Goal: Task Accomplishment & Management: Complete application form

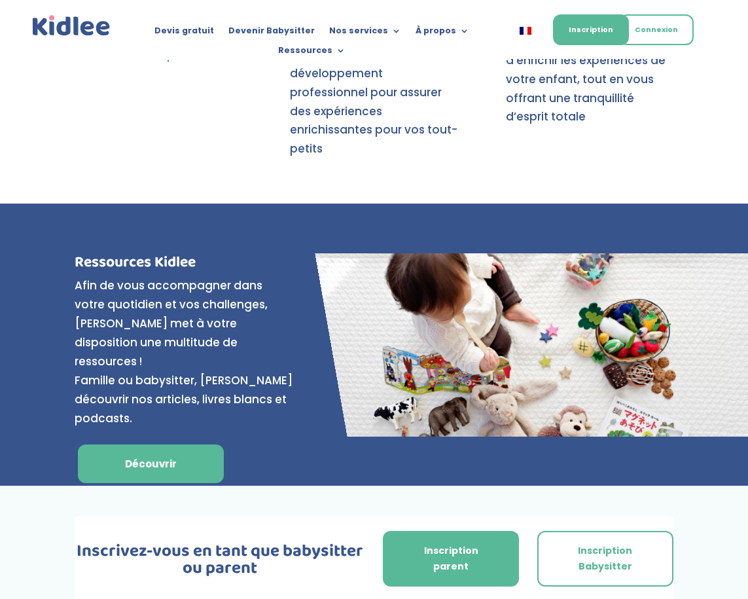
scroll to position [5323, 0]
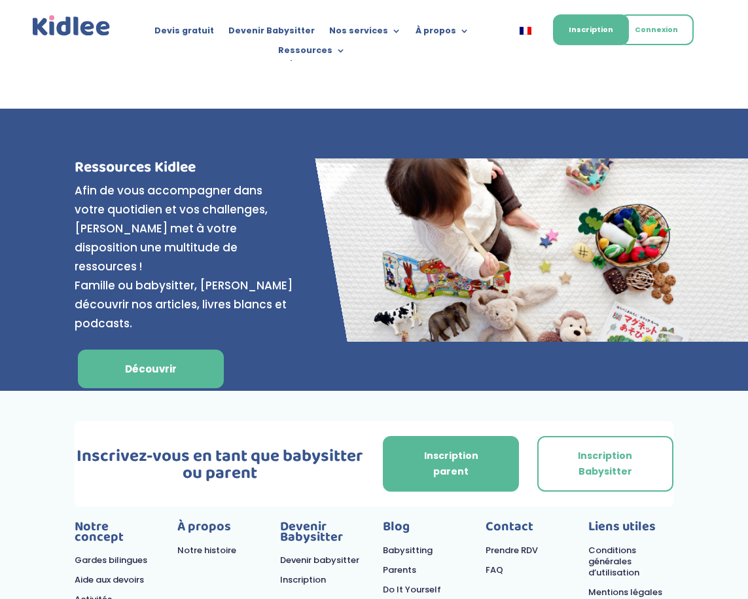
click at [497, 544] on link "Prendre RDV" at bounding box center [512, 550] width 52 height 12
click at [497, 563] on link "FAQ" at bounding box center [495, 569] width 18 height 12
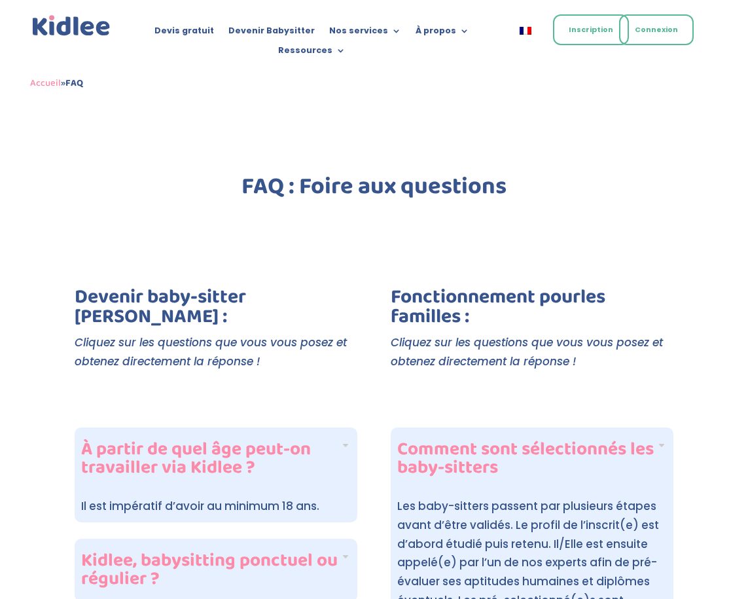
click at [585, 35] on link "Inscription" at bounding box center [591, 29] width 76 height 31
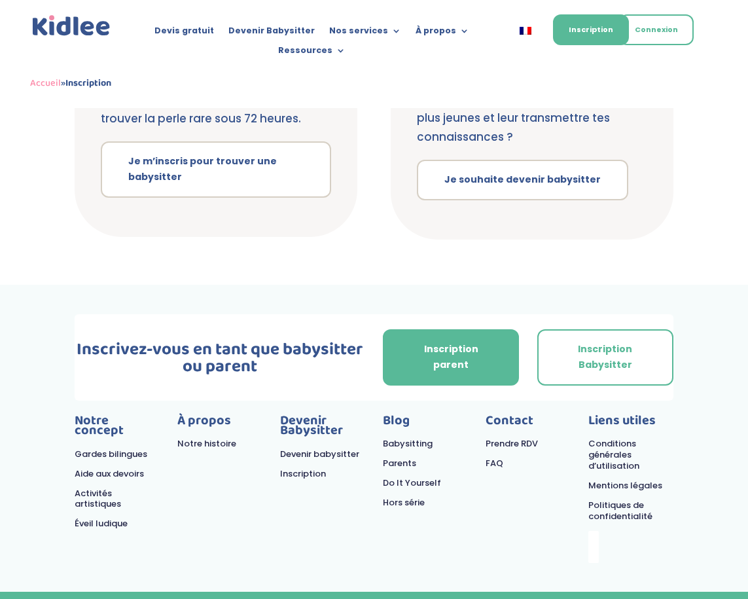
scroll to position [391, 0]
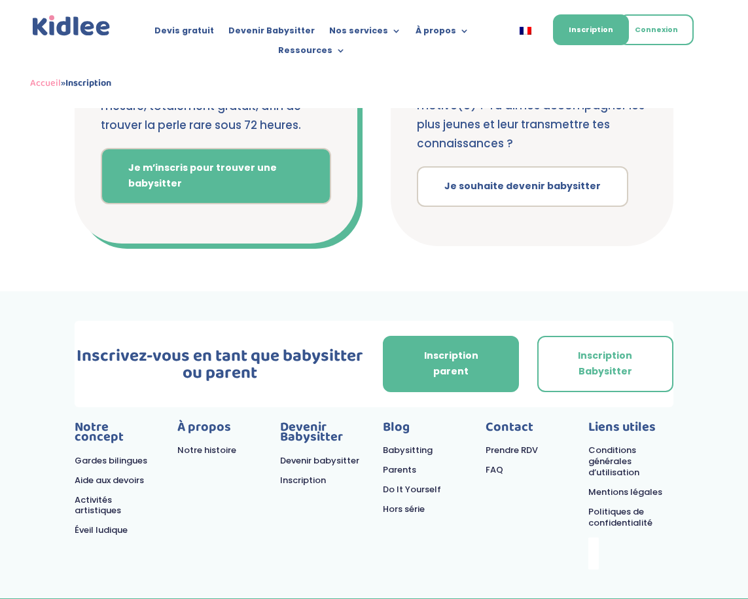
click at [205, 183] on link "Je m’inscris pour trouver une babysitter" at bounding box center [216, 176] width 230 height 56
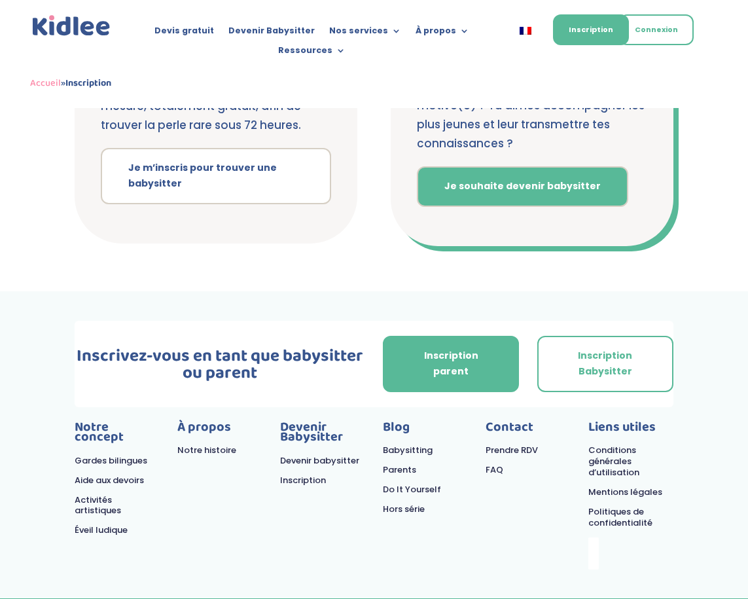
click at [555, 166] on link "Je souhaite devenir babysitter" at bounding box center [522, 186] width 211 height 41
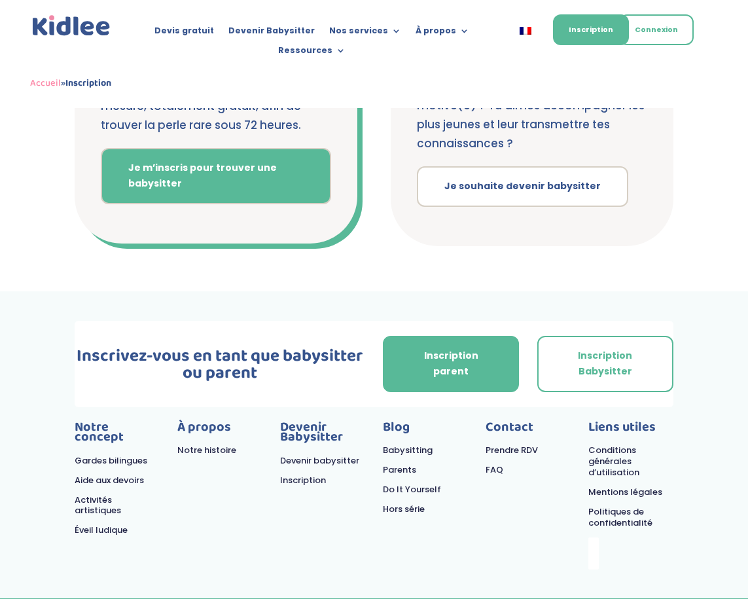
click at [249, 174] on link "Je m’inscris pour trouver une babysitter" at bounding box center [216, 176] width 230 height 56
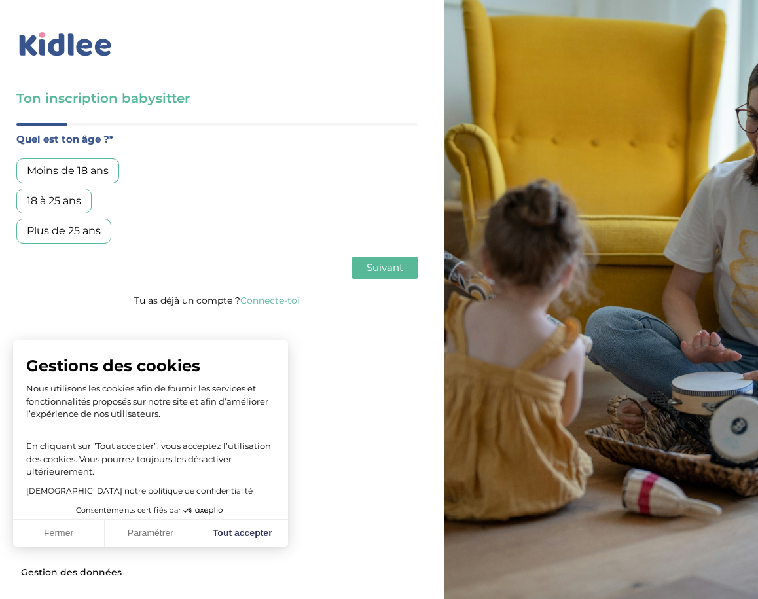
click at [67, 229] on div "Plus de 25 ans" at bounding box center [63, 231] width 95 height 25
click at [56, 532] on button "Fermer" at bounding box center [59, 533] width 92 height 27
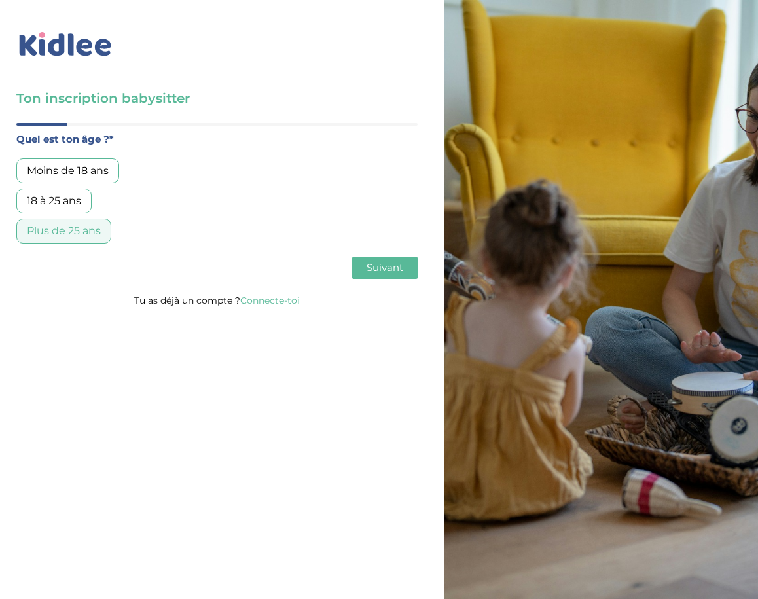
click at [42, 233] on div "Plus de 25 ans" at bounding box center [63, 231] width 95 height 25
click at [368, 271] on span "Suivant" at bounding box center [384, 267] width 37 height 12
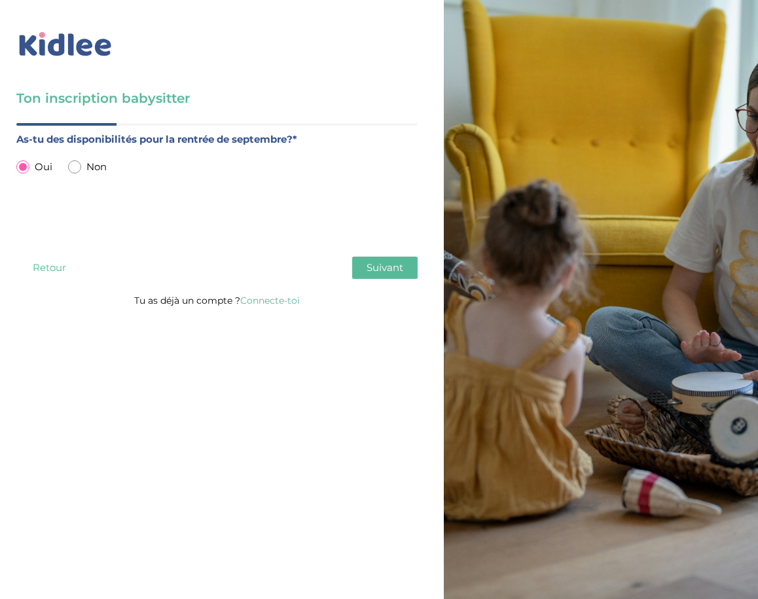
click at [364, 271] on button "Suivant" at bounding box center [384, 268] width 65 height 22
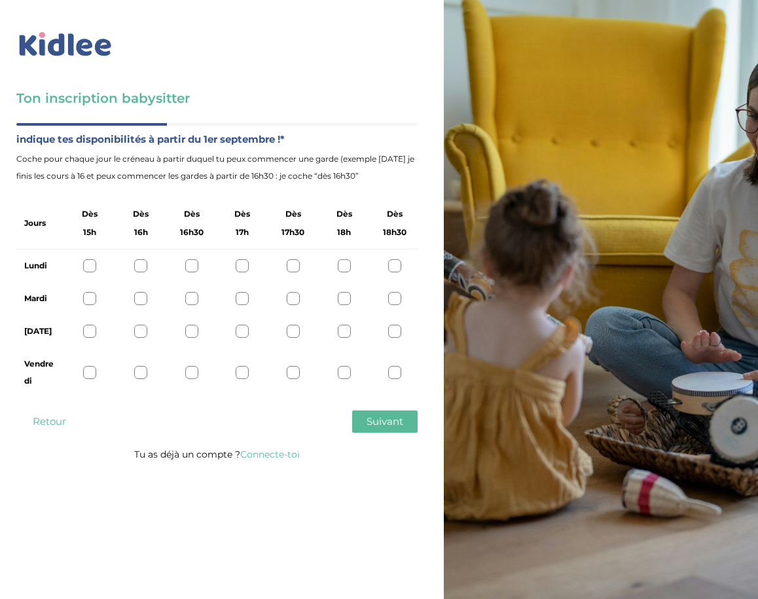
click at [397, 266] on div at bounding box center [394, 265] width 13 height 13
click at [398, 304] on div at bounding box center [394, 298] width 13 height 13
click at [393, 332] on div at bounding box center [394, 331] width 13 height 13
click at [392, 368] on div at bounding box center [394, 372] width 13 height 13
click at [370, 419] on span "Suivant" at bounding box center [384, 421] width 37 height 12
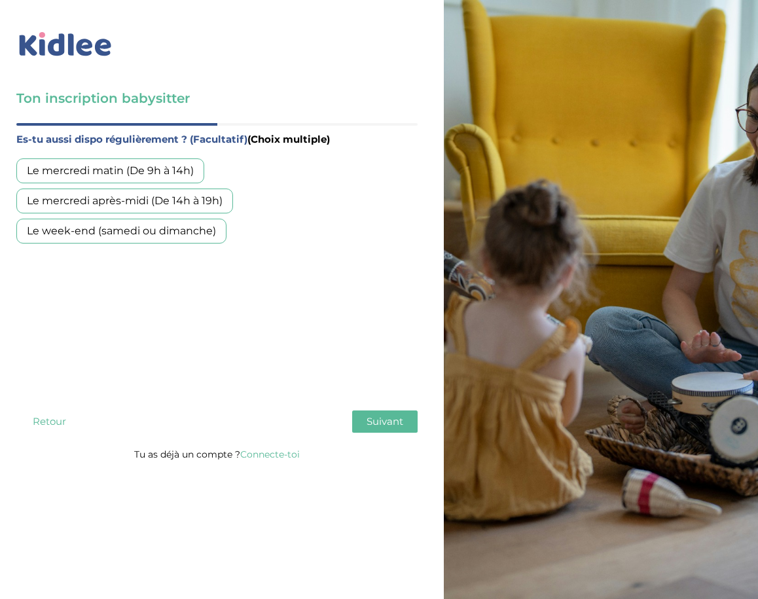
click at [204, 230] on div "Le week-end (samedi ou dimanche)" at bounding box center [121, 231] width 210 height 25
click at [400, 430] on button "Suivant" at bounding box center [384, 421] width 65 height 22
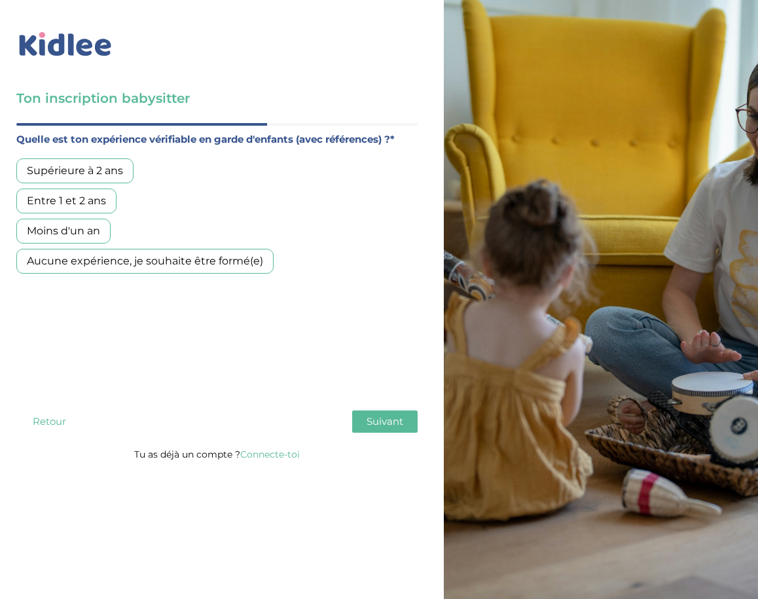
click at [73, 237] on div "Moins d'un an" at bounding box center [63, 231] width 94 height 25
click at [387, 420] on span "Suivant" at bounding box center [384, 421] width 37 height 12
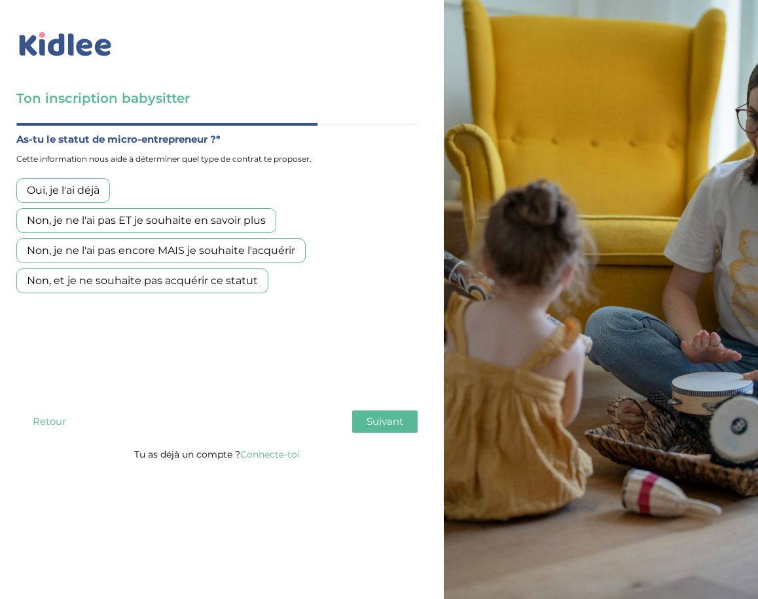
click at [181, 288] on div "Non, et je ne souhaite pas acquérir ce statut" at bounding box center [142, 280] width 252 height 25
click at [372, 425] on span "Suivant" at bounding box center [384, 421] width 37 height 12
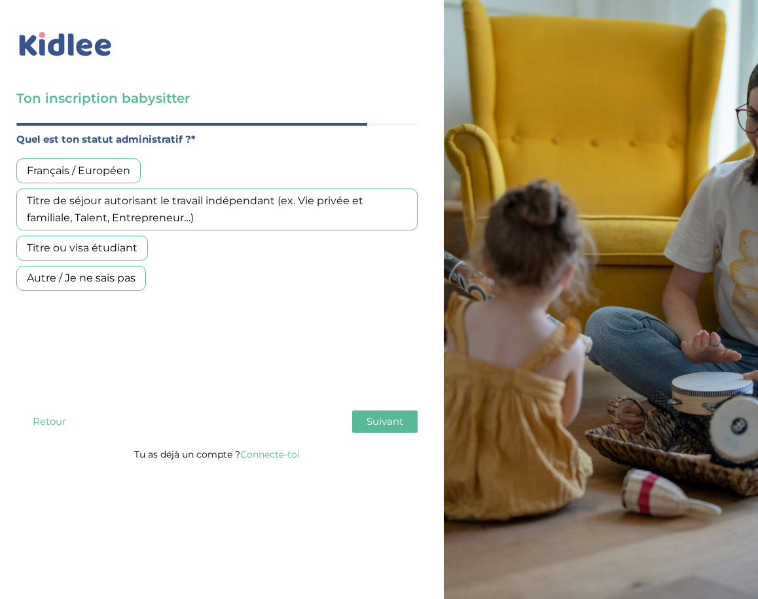
click at [85, 171] on div "Français / Européen" at bounding box center [78, 170] width 124 height 25
click at [378, 422] on span "Suivant" at bounding box center [384, 421] width 37 height 12
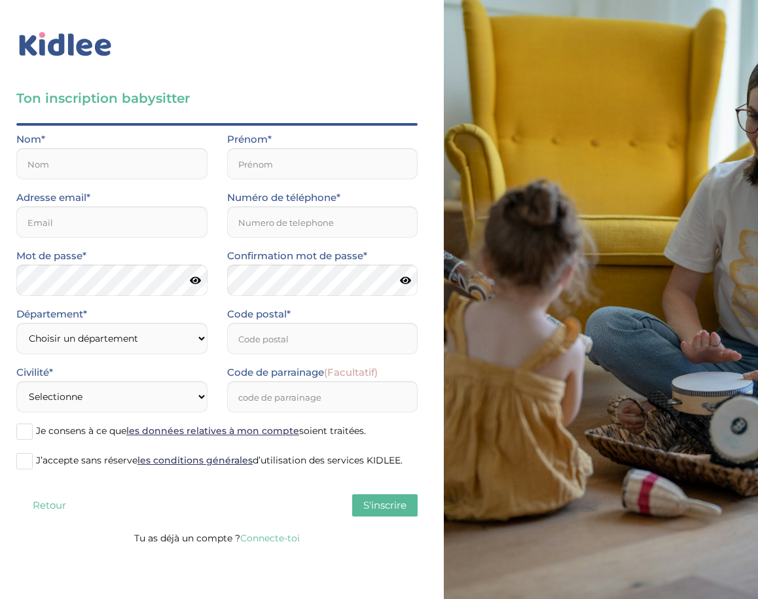
click at [363, 504] on span "S'inscrire" at bounding box center [384, 505] width 43 height 12
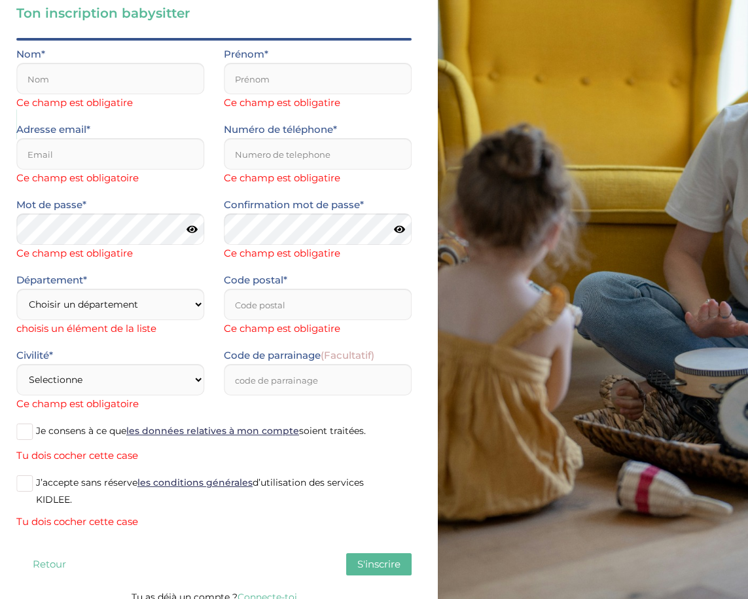
scroll to position [98, 0]
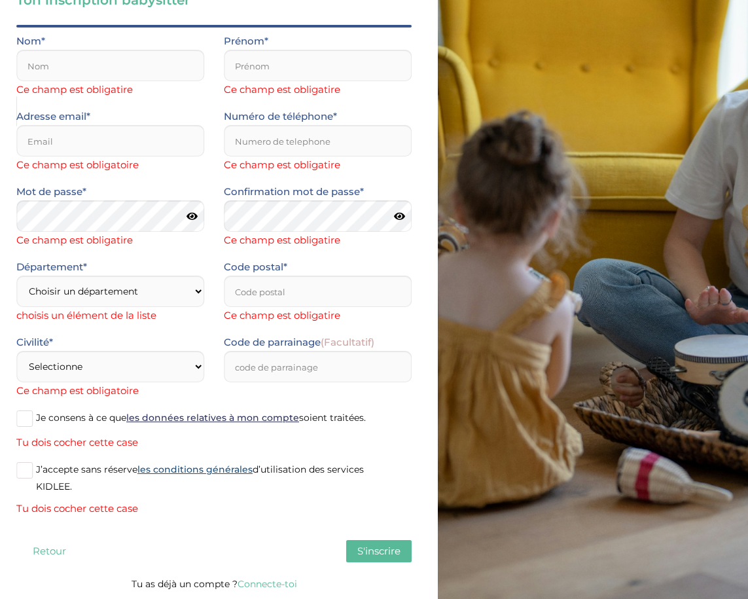
click at [174, 473] on link "les conditions générales" at bounding box center [194, 469] width 115 height 12
click at [222, 420] on link "les données relatives à mon compte" at bounding box center [212, 418] width 173 height 12
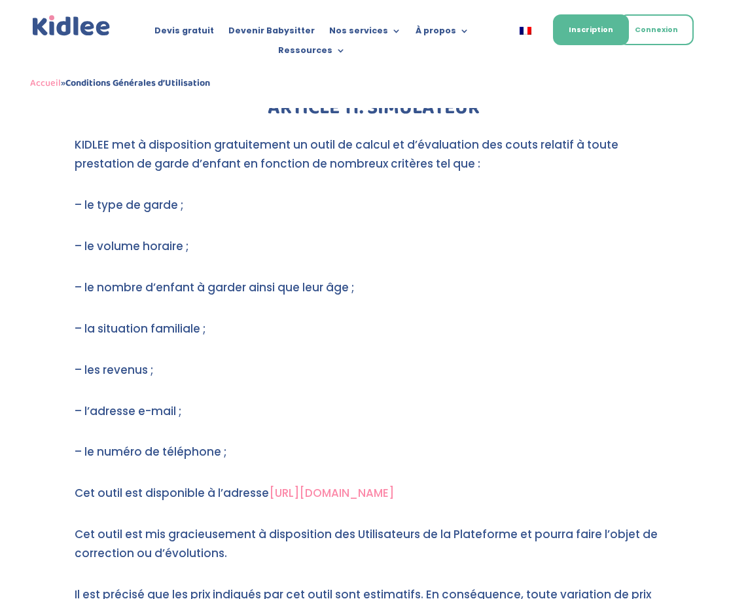
scroll to position [8060, 0]
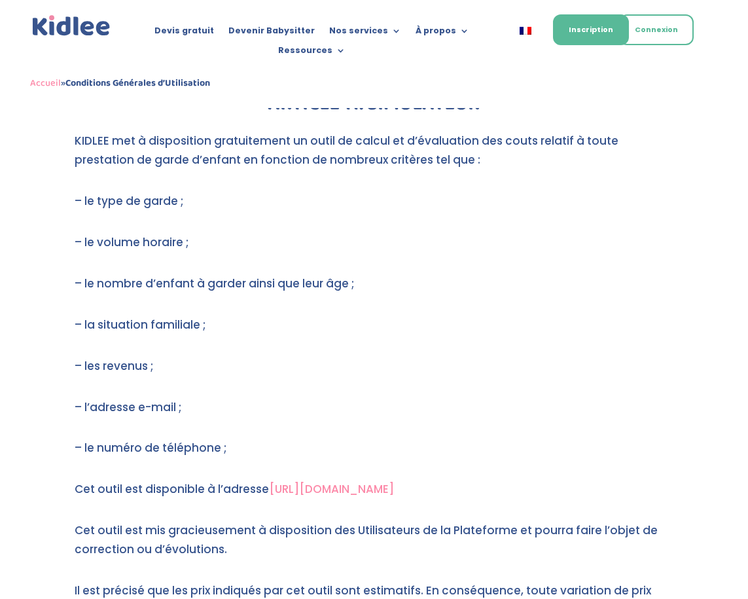
click at [376, 481] on link "https://kidlee.fr/devis-babysitting-gratuit/" at bounding box center [331, 489] width 125 height 16
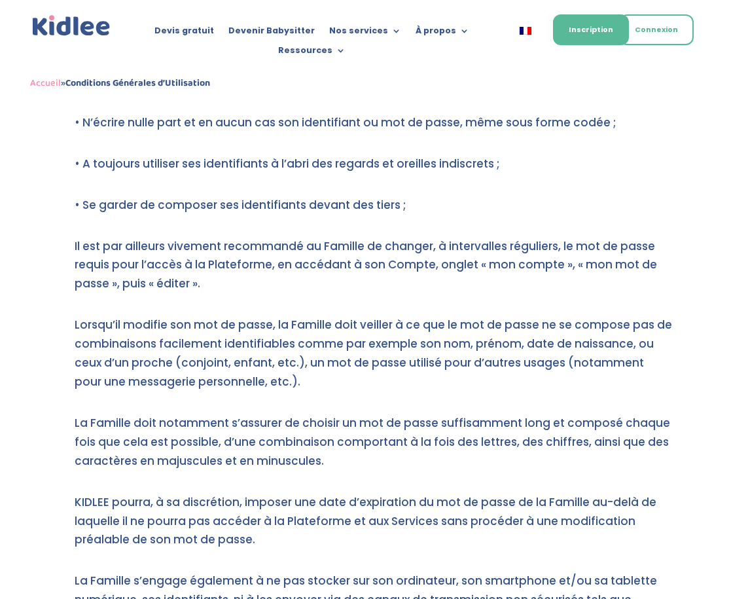
scroll to position [16054, 0]
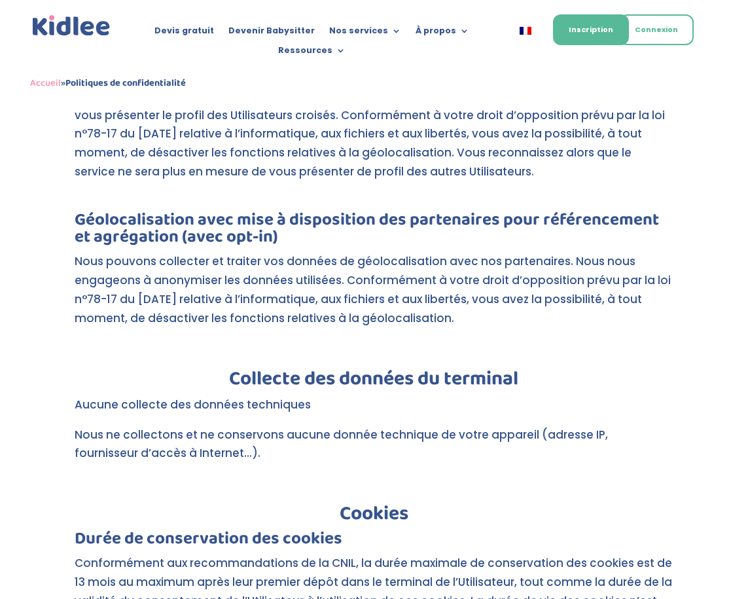
scroll to position [2590, 0]
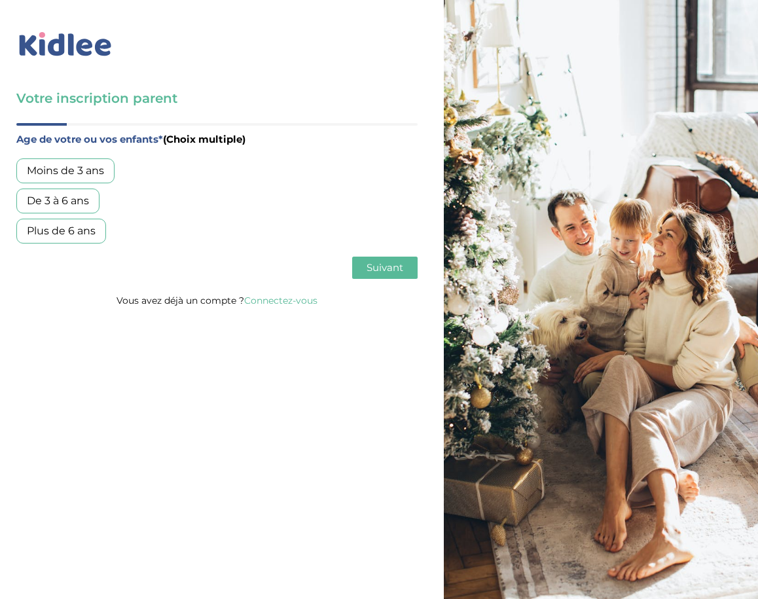
click at [96, 229] on div "Plus de 6 ans" at bounding box center [61, 231] width 90 height 25
click at [382, 265] on span "Suivant" at bounding box center [384, 267] width 37 height 12
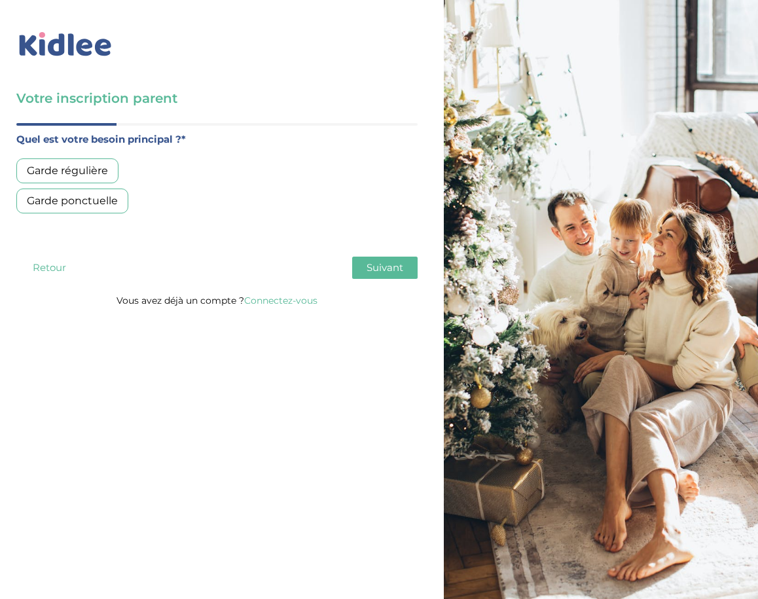
click at [105, 199] on div "Garde ponctuelle" at bounding box center [72, 200] width 112 height 25
click at [363, 264] on button "Suivant" at bounding box center [384, 268] width 65 height 22
click at [99, 170] on div "Moins de 30h/mois" at bounding box center [76, 170] width 120 height 25
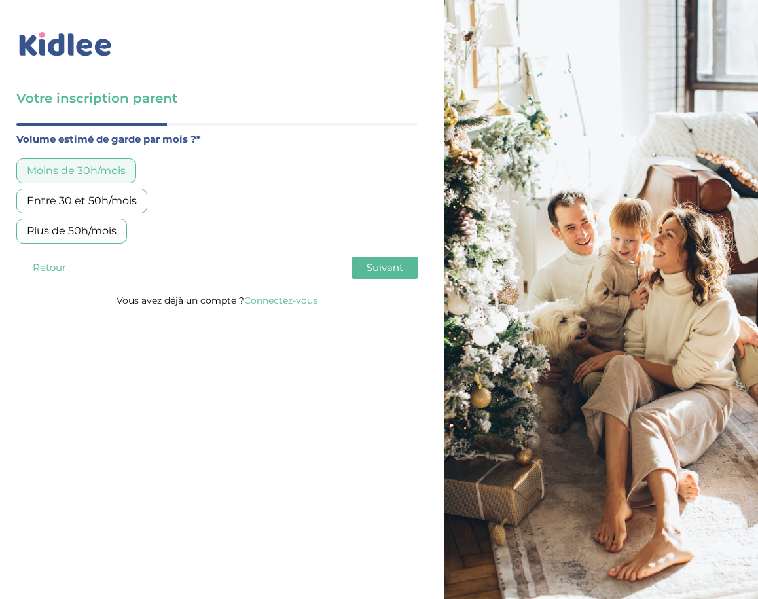
click at [401, 273] on span "Suivant" at bounding box center [384, 267] width 37 height 12
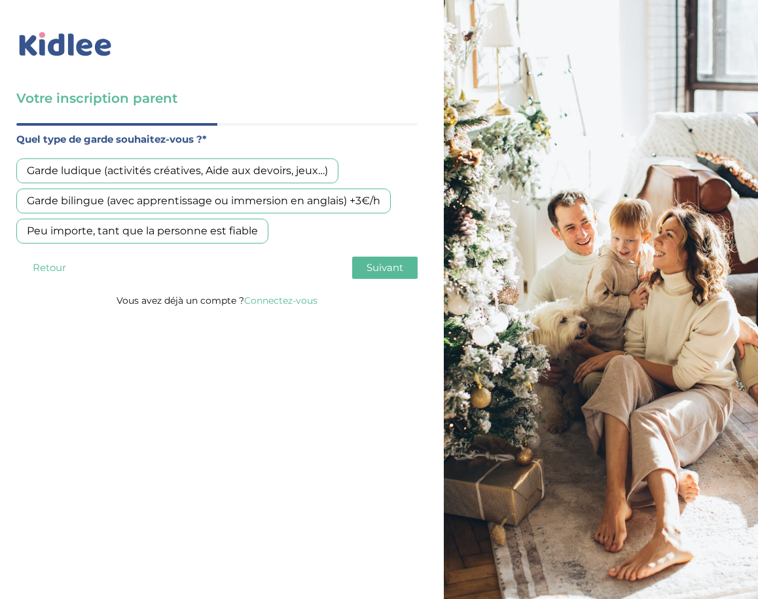
click at [186, 238] on div "Peu importe, tant que la personne est fiable" at bounding box center [142, 231] width 252 height 25
click at [389, 274] on button "Suivant" at bounding box center [384, 268] width 65 height 22
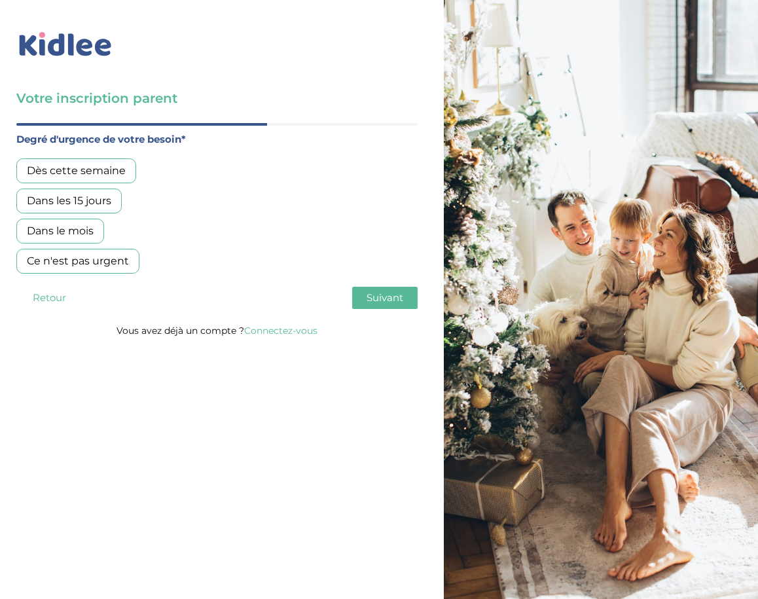
click at [101, 261] on div "Ce n'est pas urgent" at bounding box center [77, 261] width 123 height 25
click at [377, 304] on span "Suivant" at bounding box center [384, 297] width 37 height 12
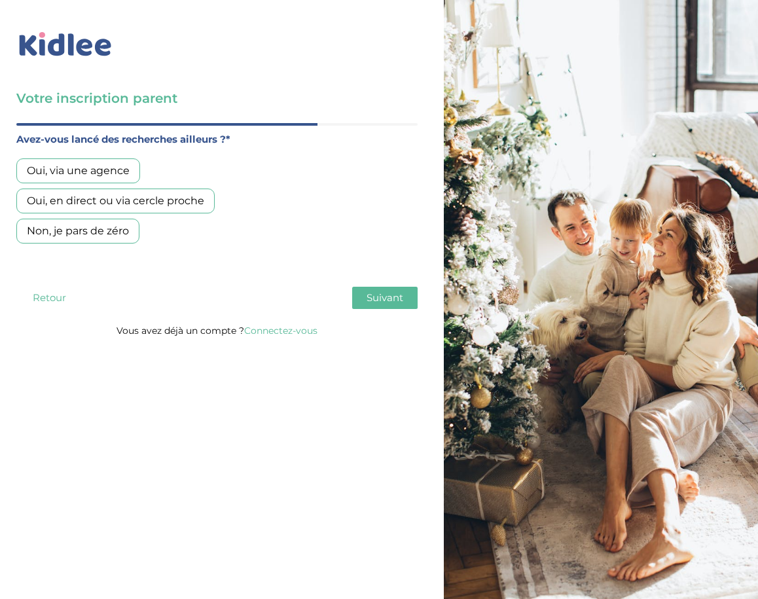
click at [84, 168] on div "Oui, via une agence" at bounding box center [78, 170] width 124 height 25
click at [374, 298] on span "Suivant" at bounding box center [384, 297] width 37 height 12
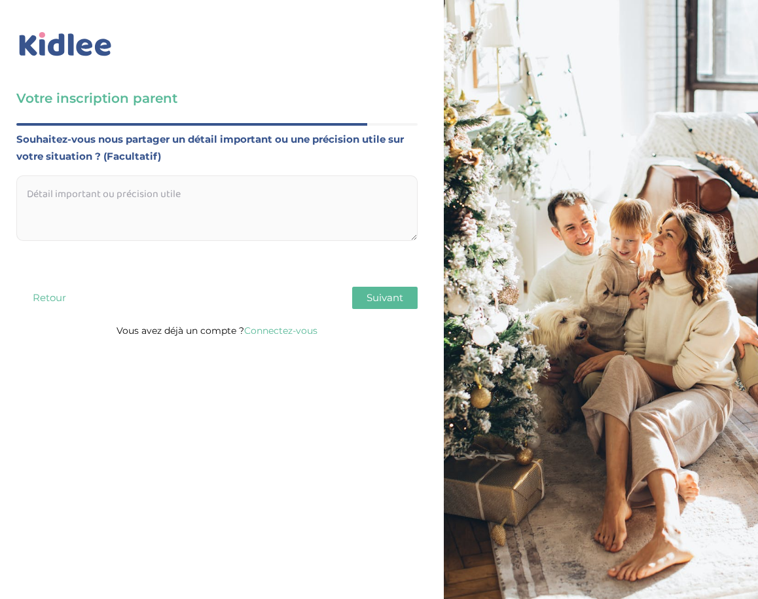
click at [363, 289] on button "Suivant" at bounding box center [384, 298] width 65 height 22
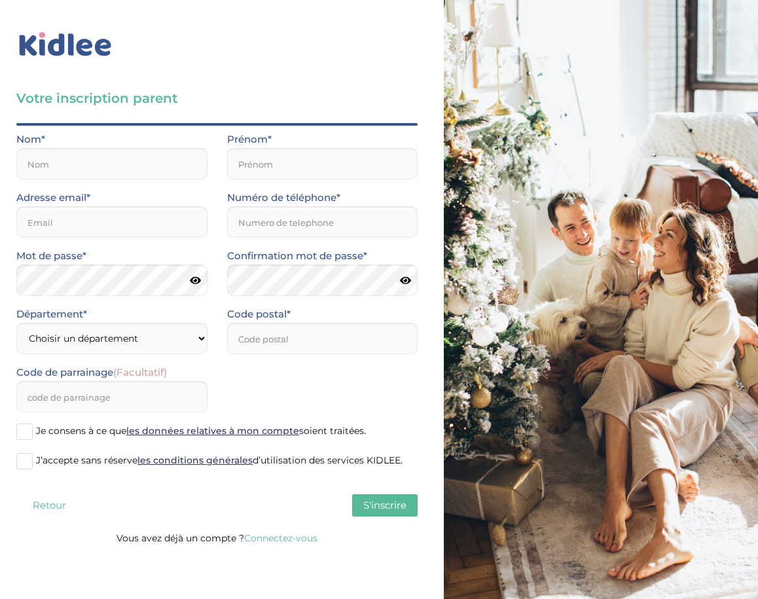
click at [282, 536] on link "Connectez-vous" at bounding box center [280, 538] width 73 height 12
click at [381, 503] on span "S'inscrire" at bounding box center [384, 505] width 43 height 12
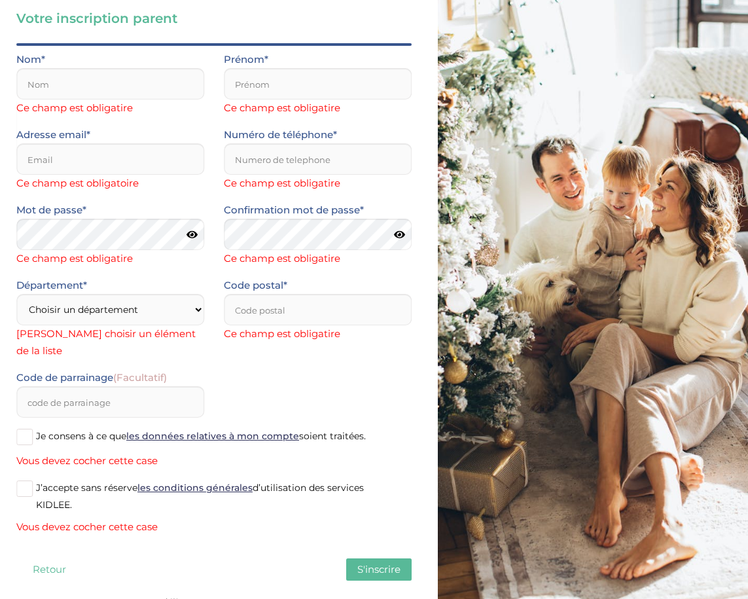
scroll to position [81, 0]
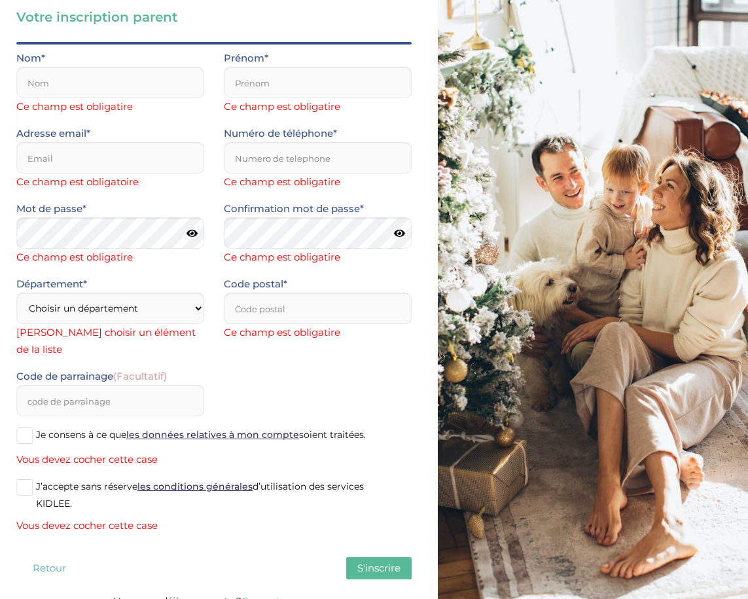
click at [383, 561] on span "S'inscrire" at bounding box center [378, 567] width 43 height 12
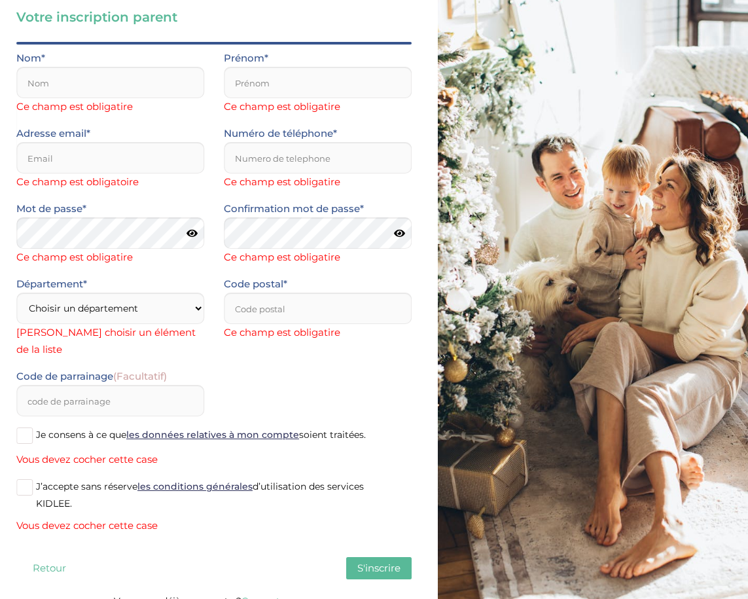
click at [382, 561] on span "S'inscrire" at bounding box center [378, 567] width 43 height 12
